Goal: Transaction & Acquisition: Purchase product/service

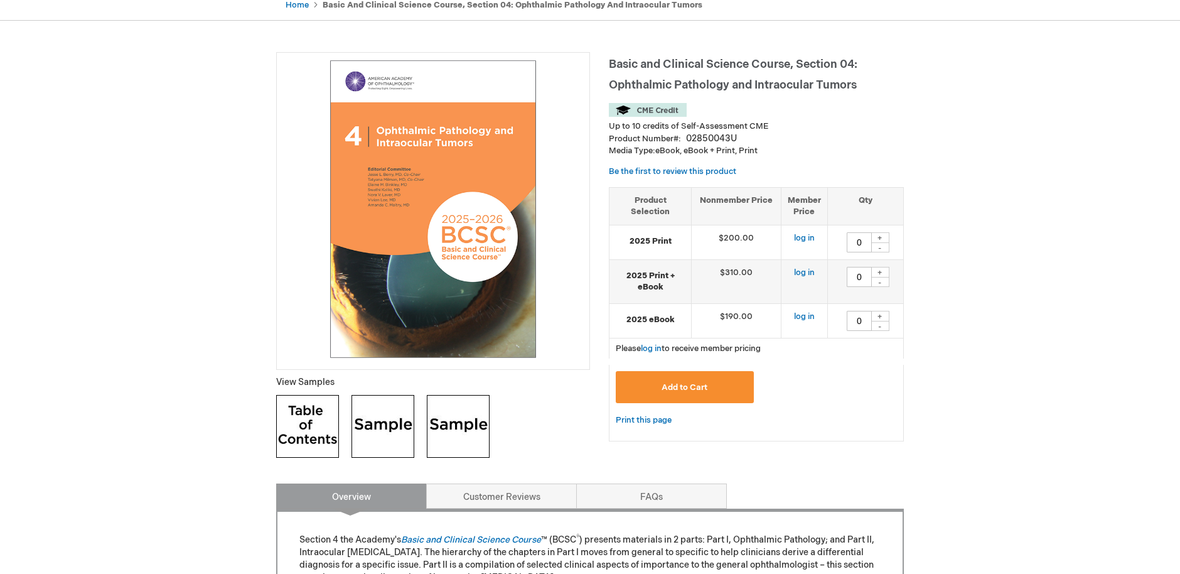
scroll to position [139, 0]
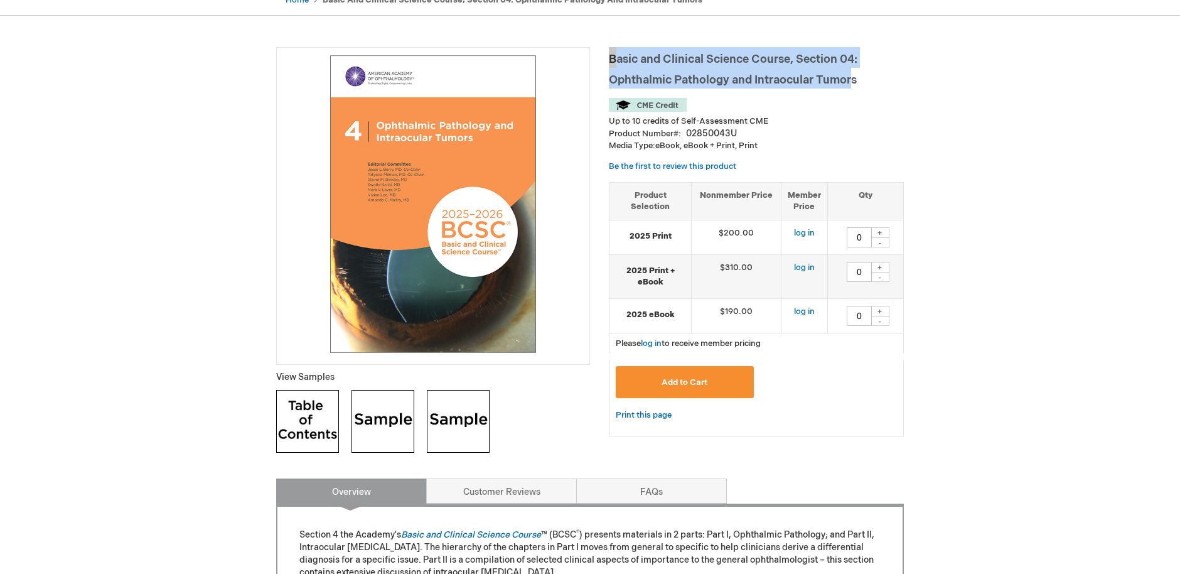
drag, startPoint x: 607, startPoint y: 60, endPoint x: 868, endPoint y: 80, distance: 262.6
copy span "Basic and Clinical Science Course, Section 04: Ophthalmic Pathology and [MEDICA…"
click at [730, 65] on span "Basic and Clinical Science Course, Section 04: Ophthalmic Pathology and Intraoc…" at bounding box center [733, 70] width 249 height 34
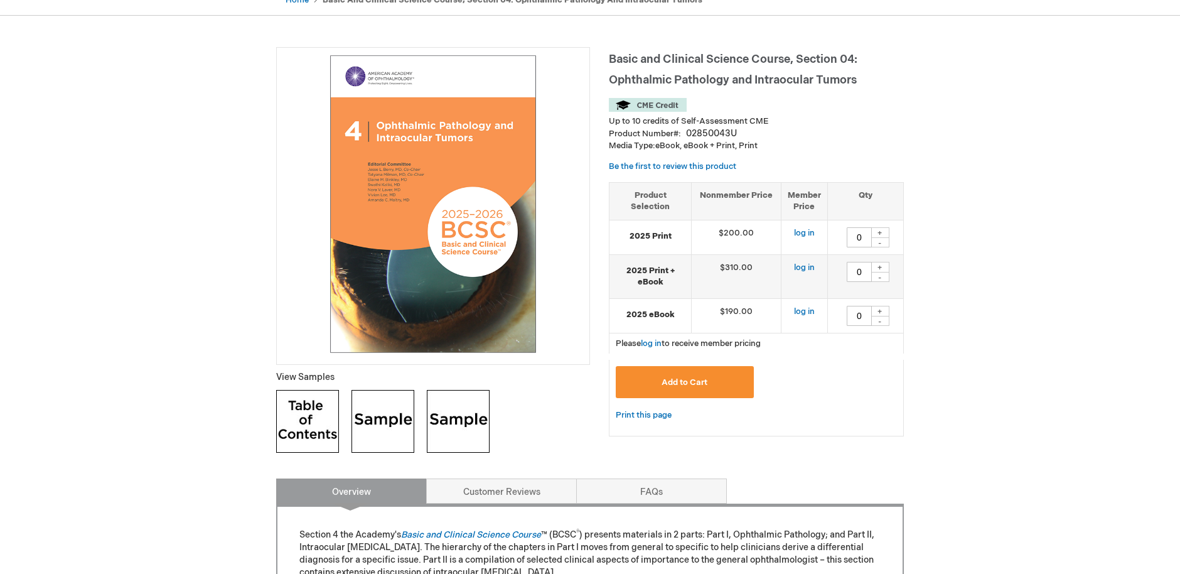
click at [846, 78] on span "Basic and Clinical Science Course, Section 04: Ophthalmic Pathology and Intraoc…" at bounding box center [733, 70] width 249 height 34
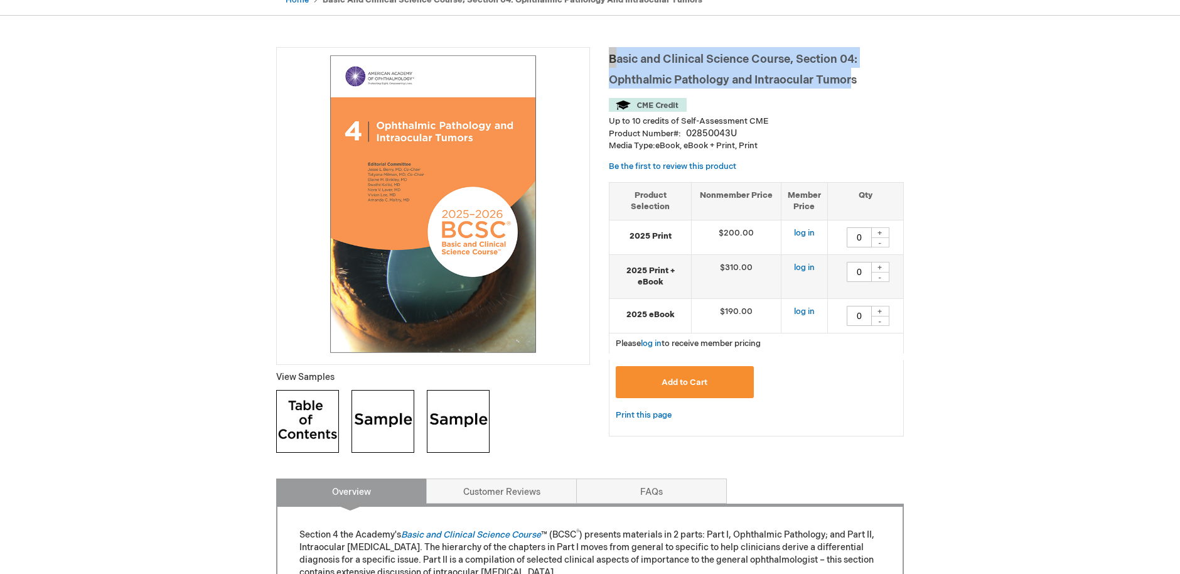
drag, startPoint x: 867, startPoint y: 73, endPoint x: 613, endPoint y: 59, distance: 254.7
click at [613, 59] on h1 "Basic and Clinical Science Course, Section 04: Ophthalmic Pathology and Intraoc…" at bounding box center [756, 67] width 295 height 41
drag, startPoint x: 612, startPoint y: 59, endPoint x: 868, endPoint y: 75, distance: 257.3
click at [868, 75] on h1 "Basic and Clinical Science Course, Section 04: Ophthalmic Pathology and Intraoc…" at bounding box center [756, 67] width 295 height 41
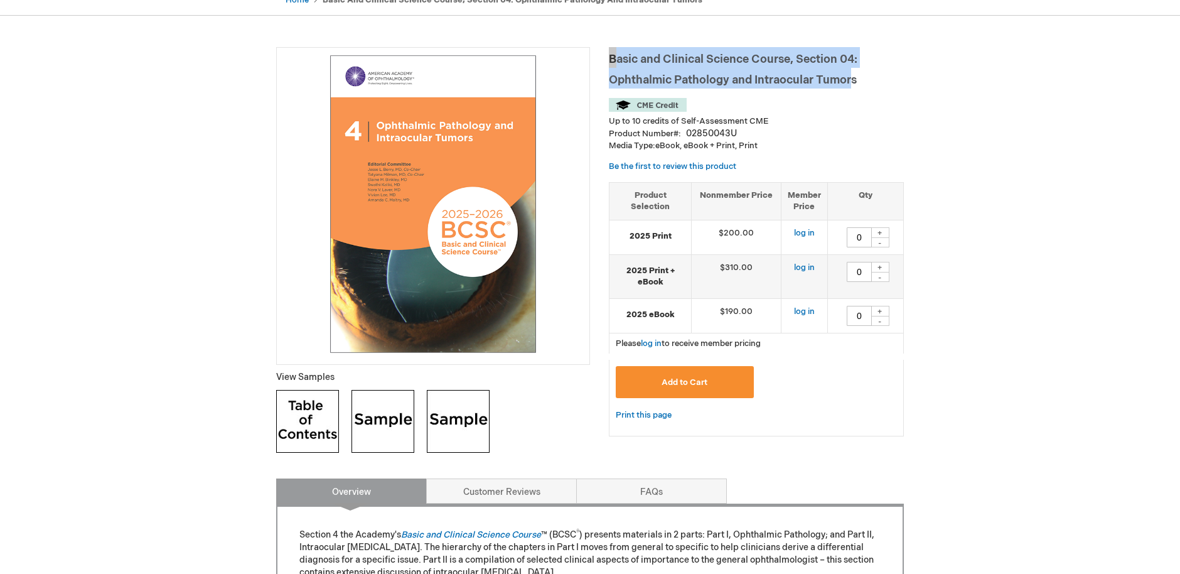
click at [868, 75] on h1 "Basic and Clinical Science Course, Section 04: Ophthalmic Pathology and Intraoc…" at bounding box center [756, 67] width 295 height 41
drag, startPoint x: 859, startPoint y: 80, endPoint x: 610, endPoint y: 57, distance: 250.3
click at [610, 57] on h1 "Basic and Clinical Science Course, Section 04: Ophthalmic Pathology and Intraoc…" at bounding box center [756, 67] width 295 height 41
copy span "Basic and Clinical Science Course, Section 04: Ophthalmic Pathology and [MEDICA…"
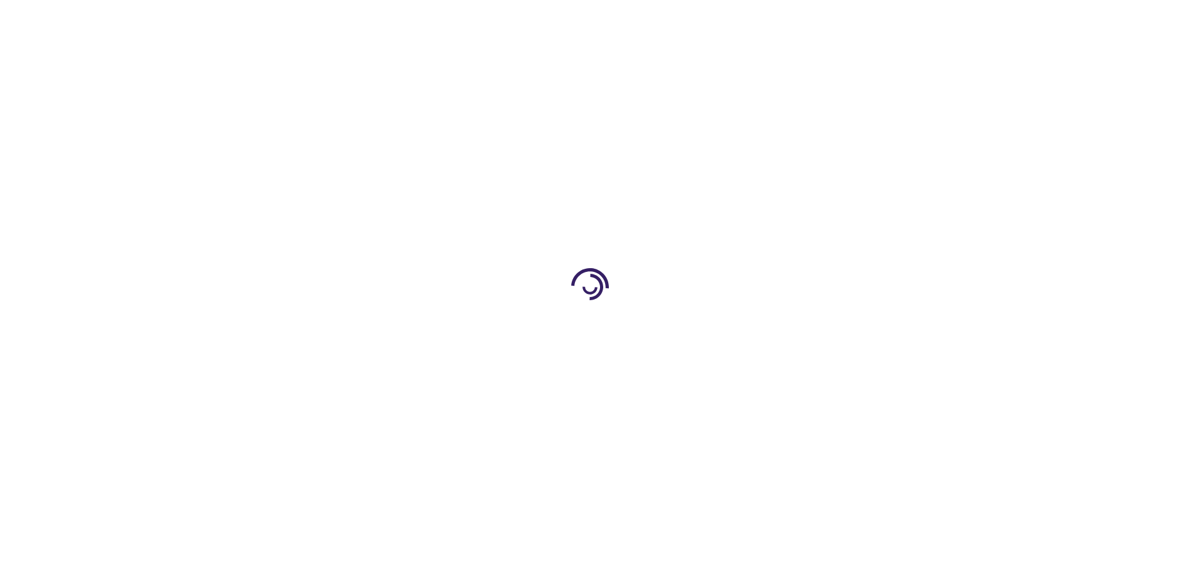
type input "0"
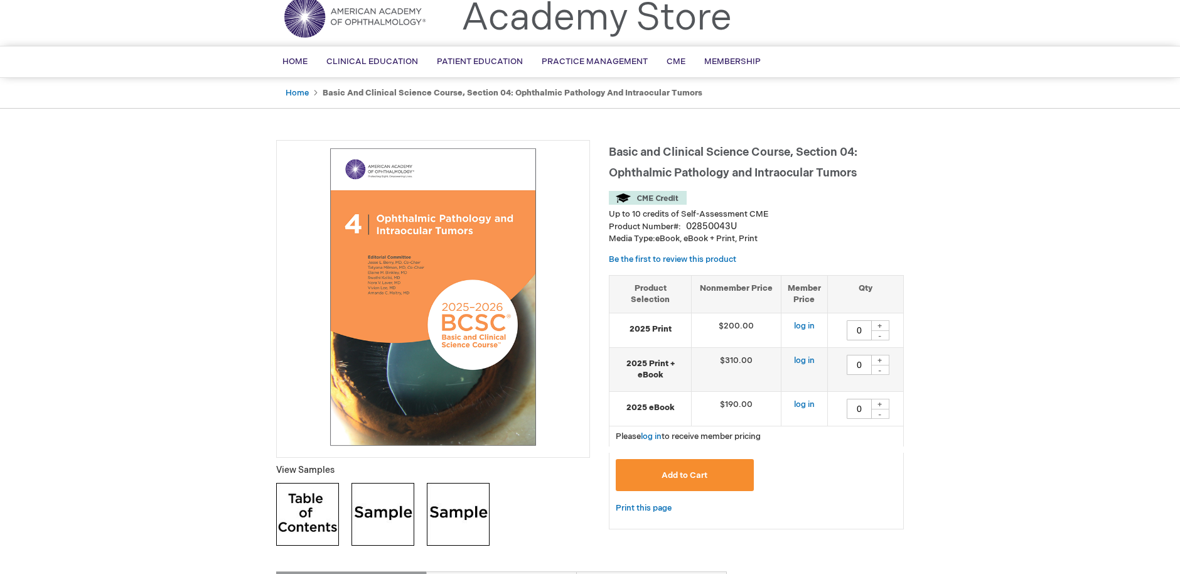
scroll to position [50, 0]
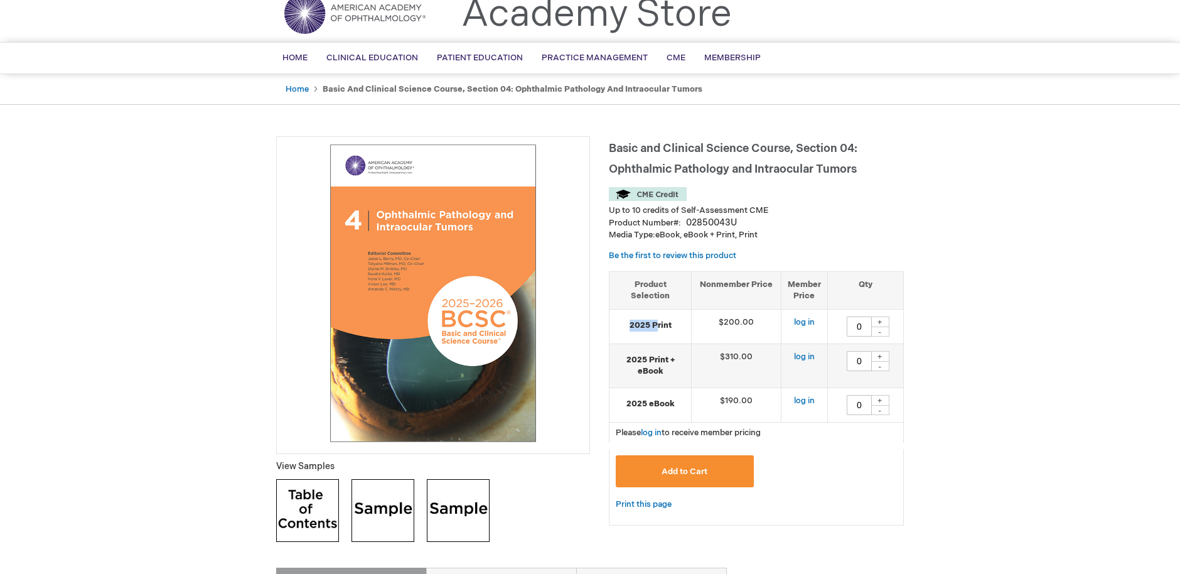
drag, startPoint x: 635, startPoint y: 317, endPoint x: 659, endPoint y: 321, distance: 23.6
click at [659, 321] on strong "2025 Print" at bounding box center [650, 326] width 69 height 12
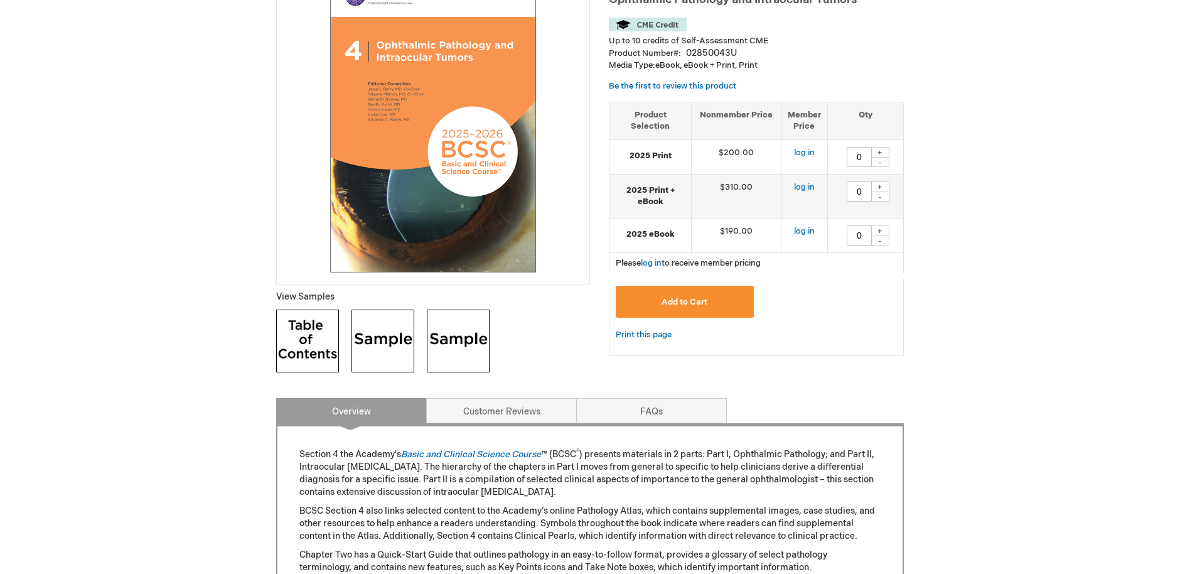
scroll to position [237, 0]
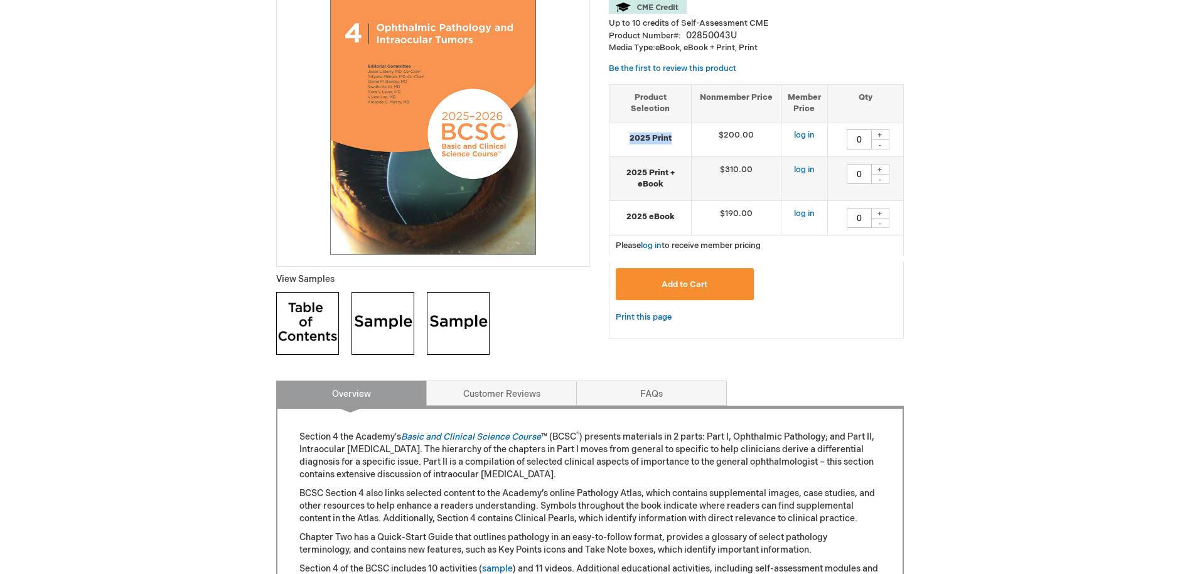
drag, startPoint x: 629, startPoint y: 134, endPoint x: 679, endPoint y: 134, distance: 50.2
click at [679, 134] on strong "2025 Print" at bounding box center [650, 138] width 69 height 12
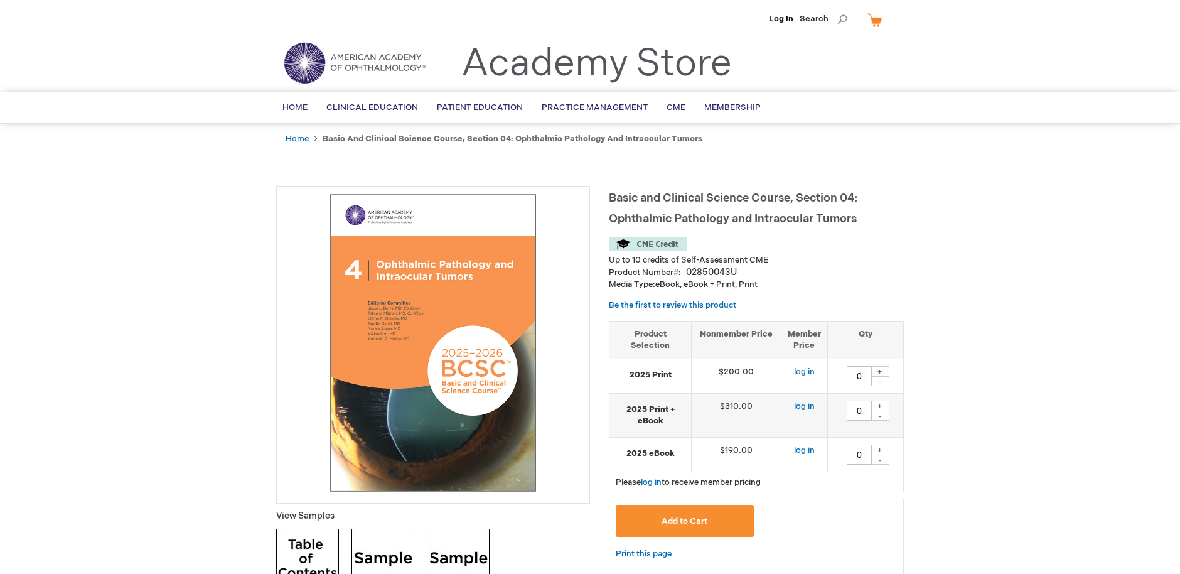
scroll to position [0, 0]
